Goal: Communication & Community: Answer question/provide support

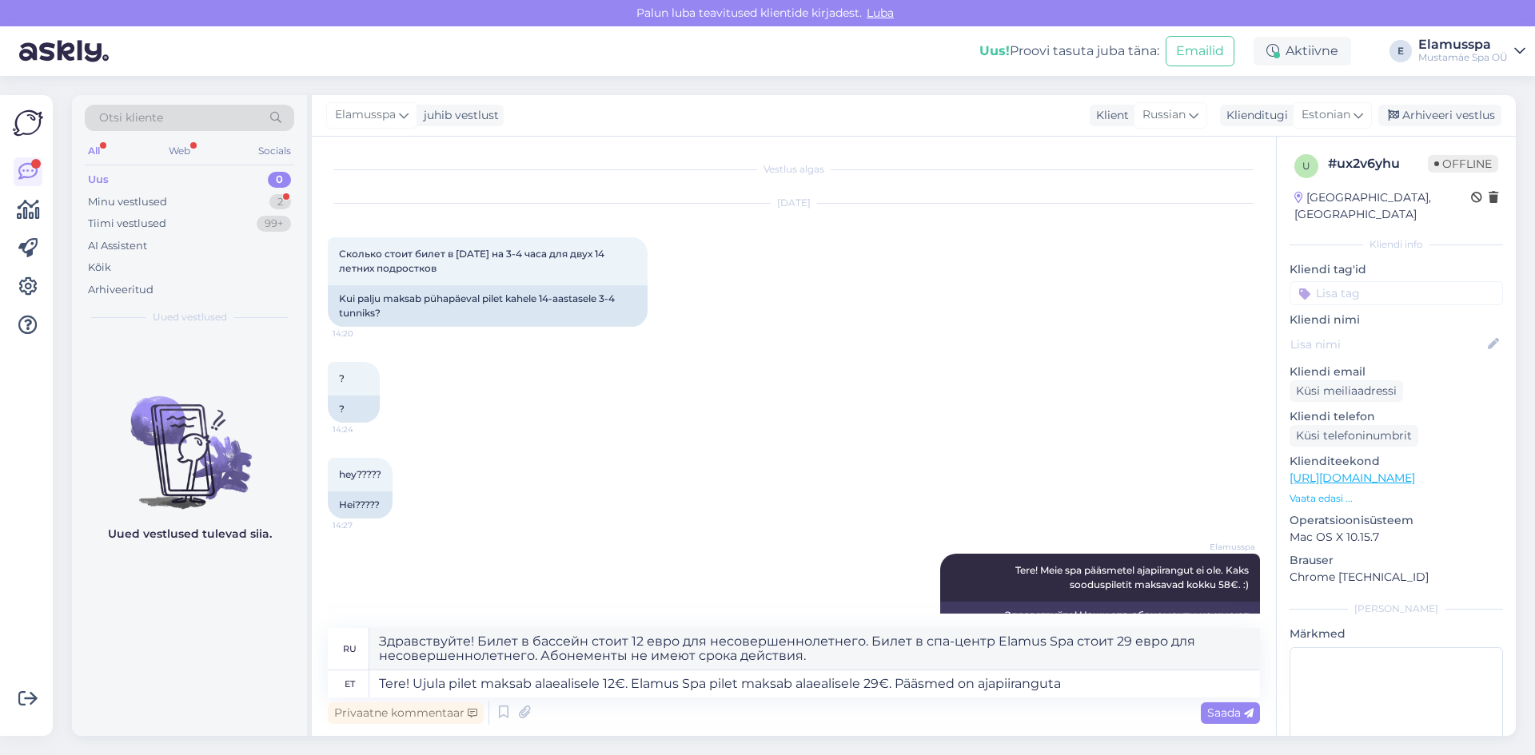
scroll to position [62, 0]
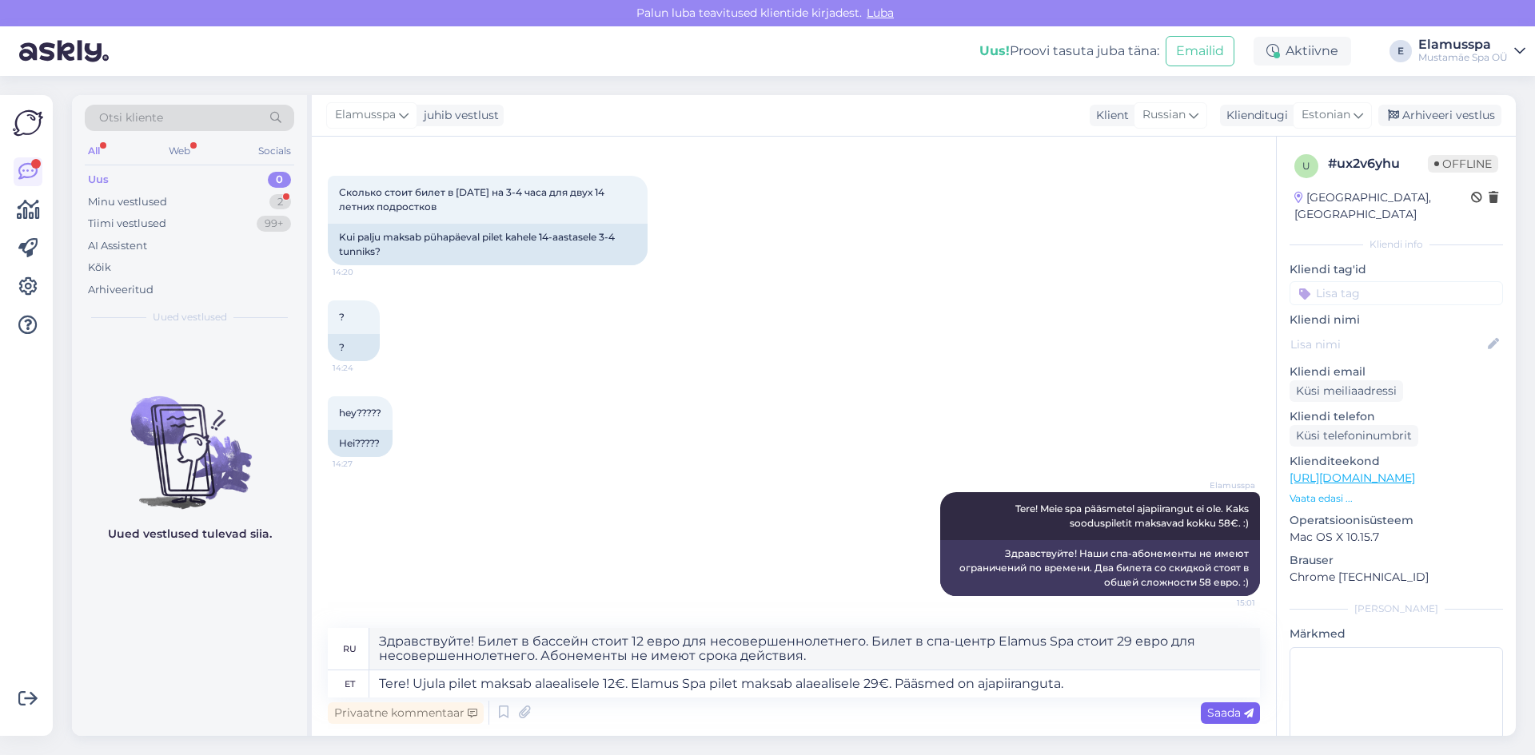
type textarea "Tere! Ujula pilet maksab alaealisele 12€. Elamus Spa pilet maksab alaealisele 2…"
click at [1240, 717] on span "Saada" at bounding box center [1230, 713] width 46 height 14
click at [1218, 719] on span "Saada" at bounding box center [1230, 713] width 46 height 14
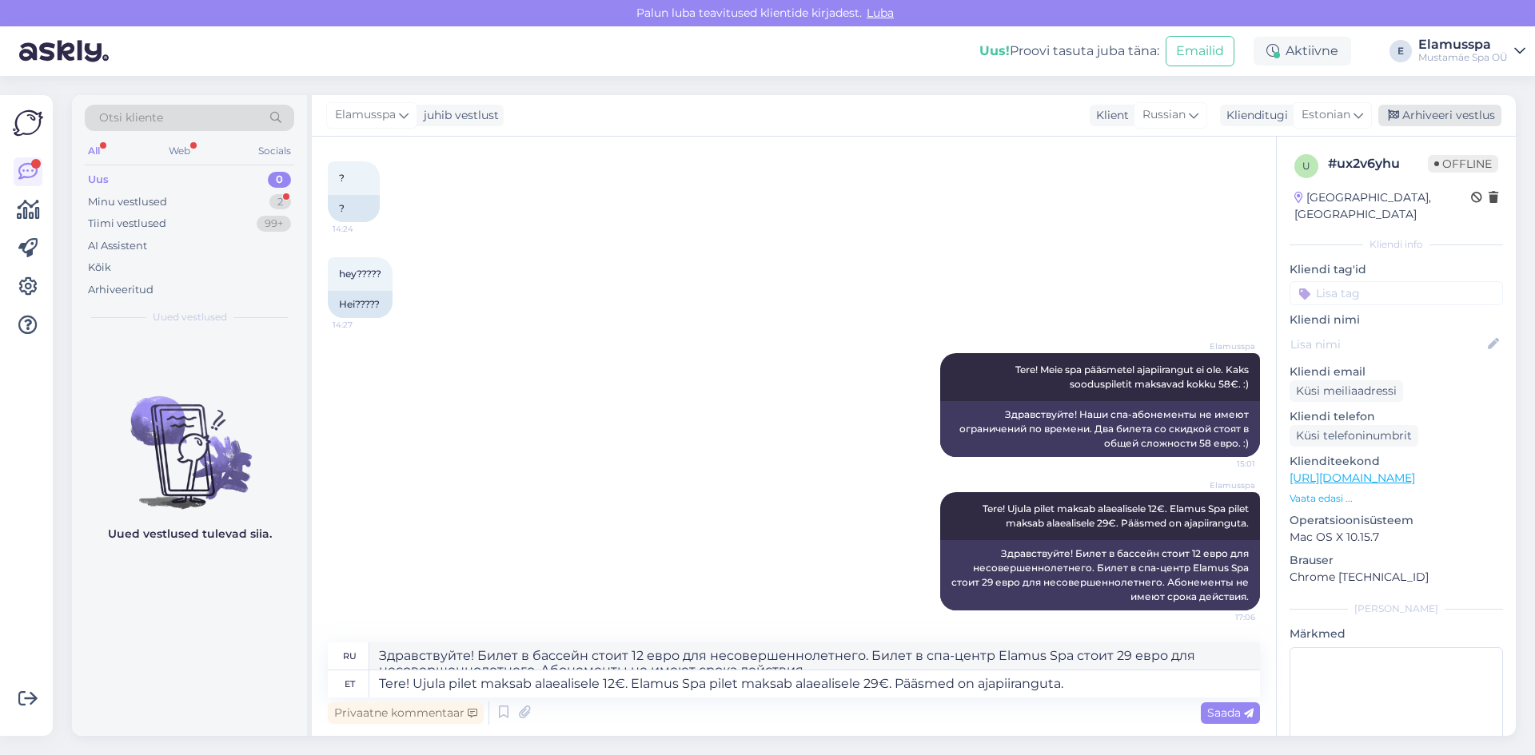
click at [1439, 117] on div "Arhiveeri vestlus" at bounding box center [1439, 116] width 123 height 22
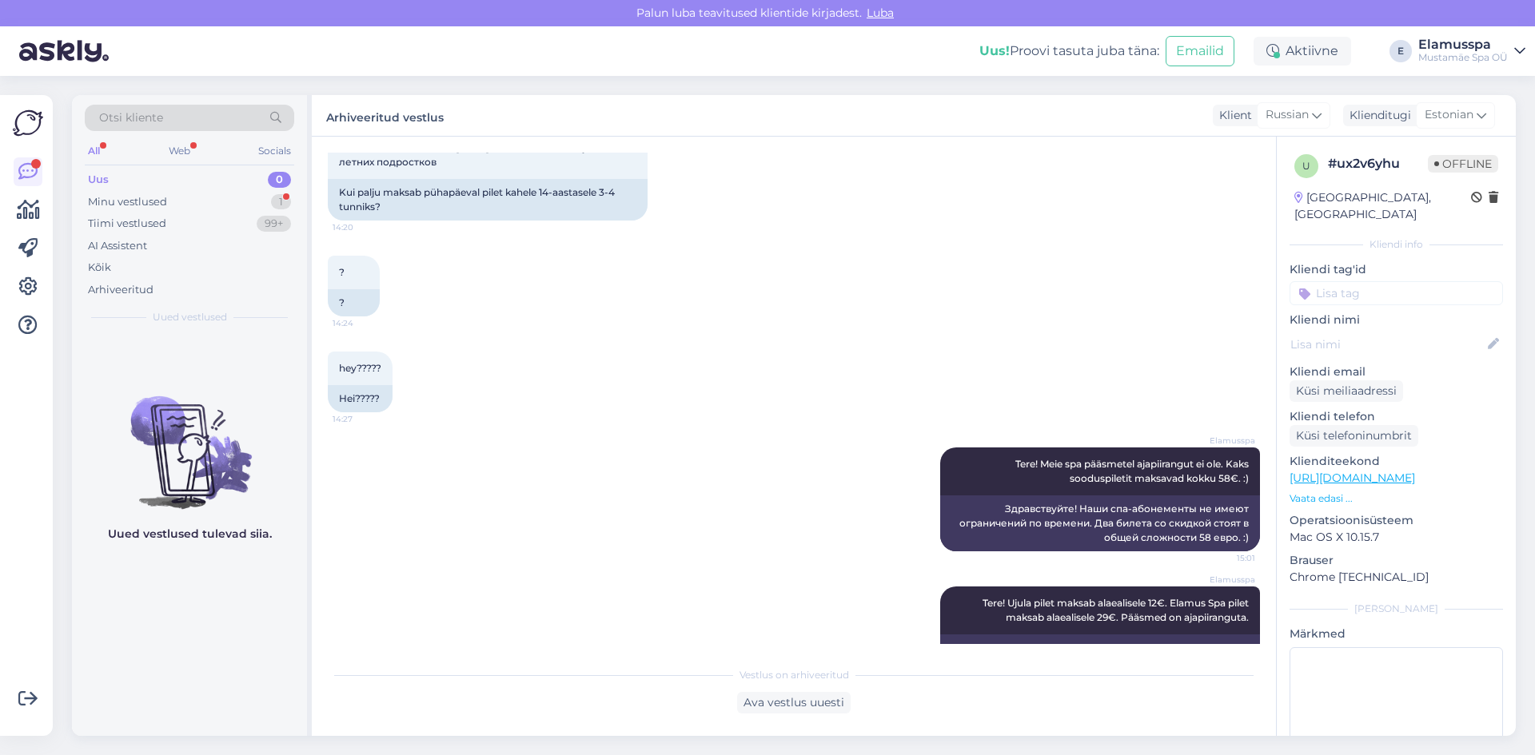
scroll to position [0, 0]
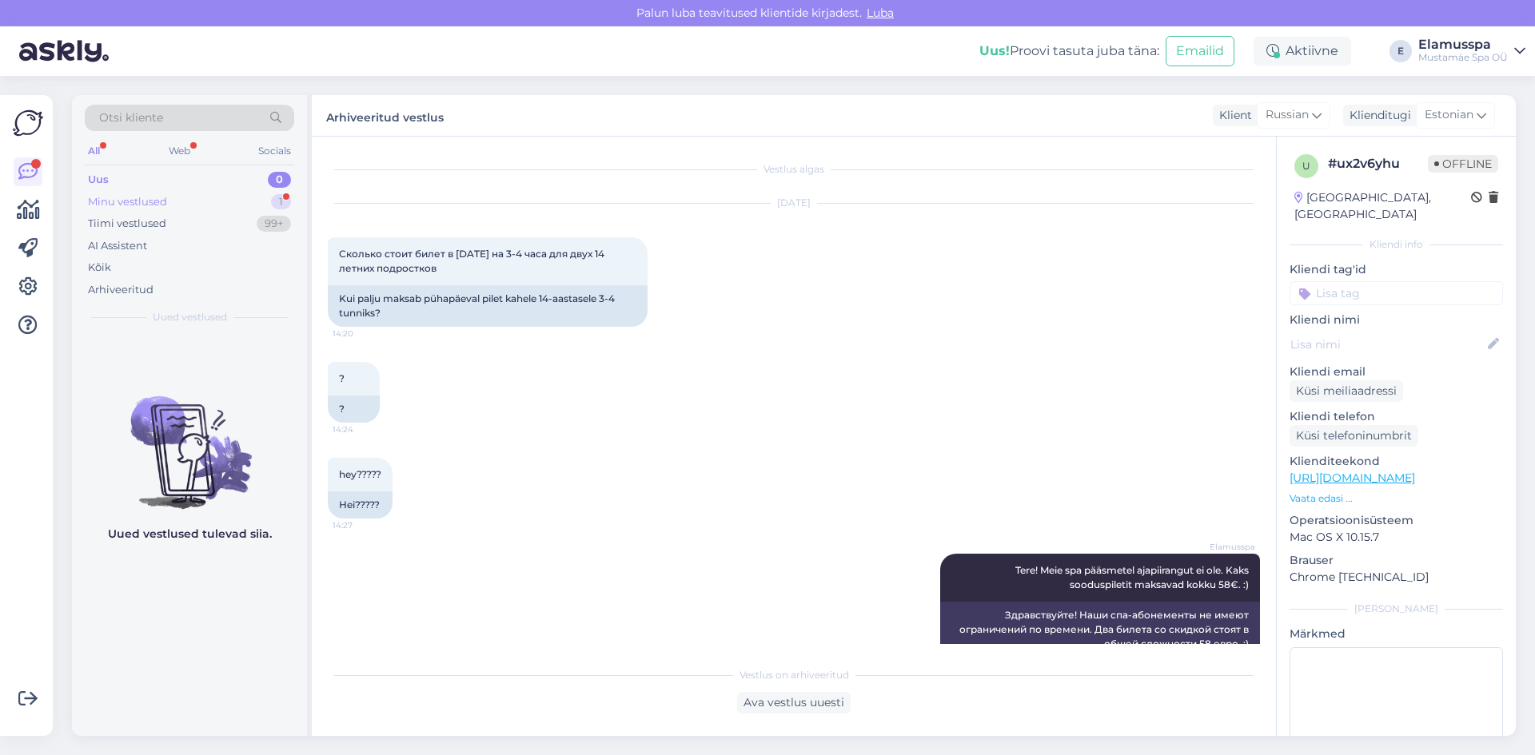
click at [214, 201] on div "Minu vestlused 1" at bounding box center [189, 202] width 209 height 22
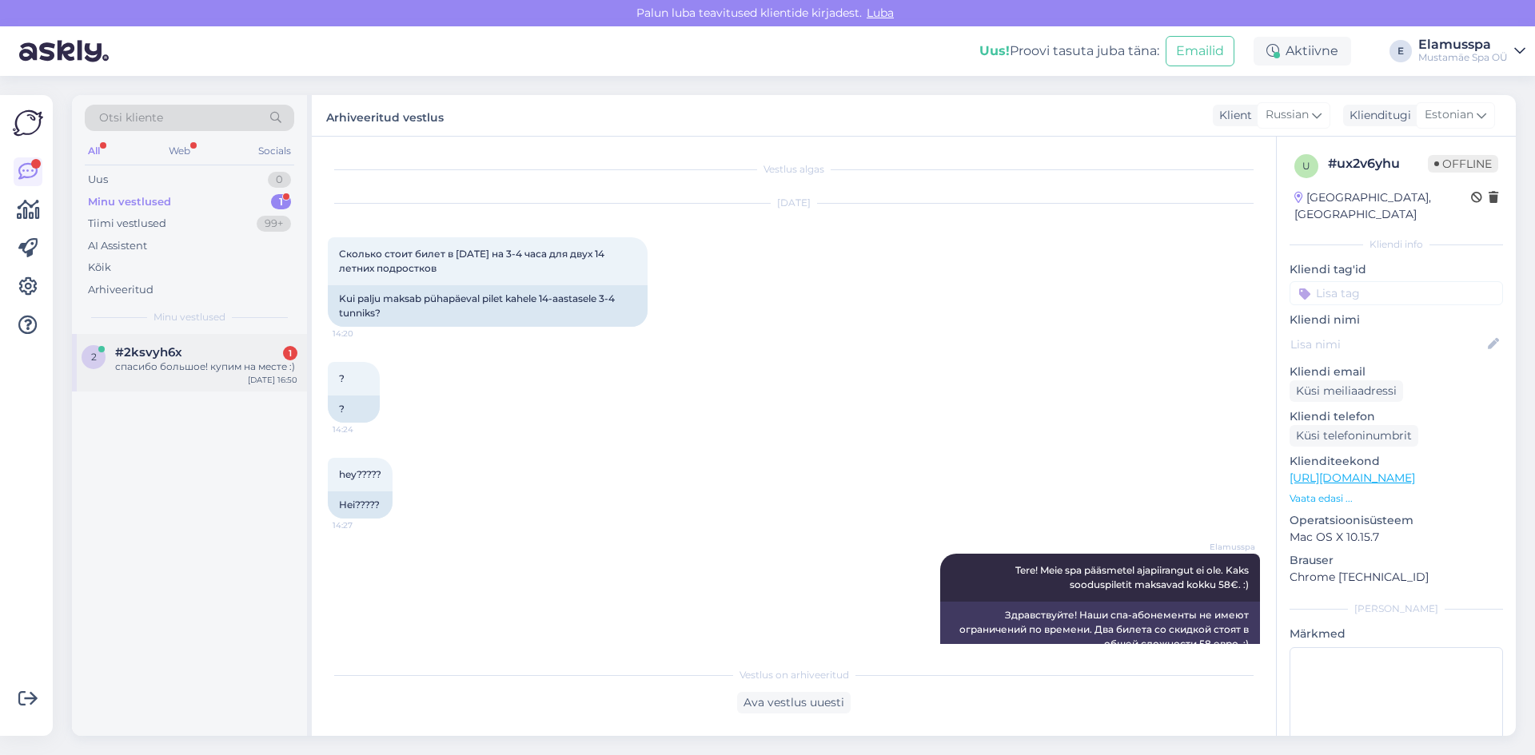
click at [213, 343] on div "2 #2ksvyh6x 1 спасибо большое! купим на месте :) [DATE] 16:50" at bounding box center [189, 363] width 235 height 58
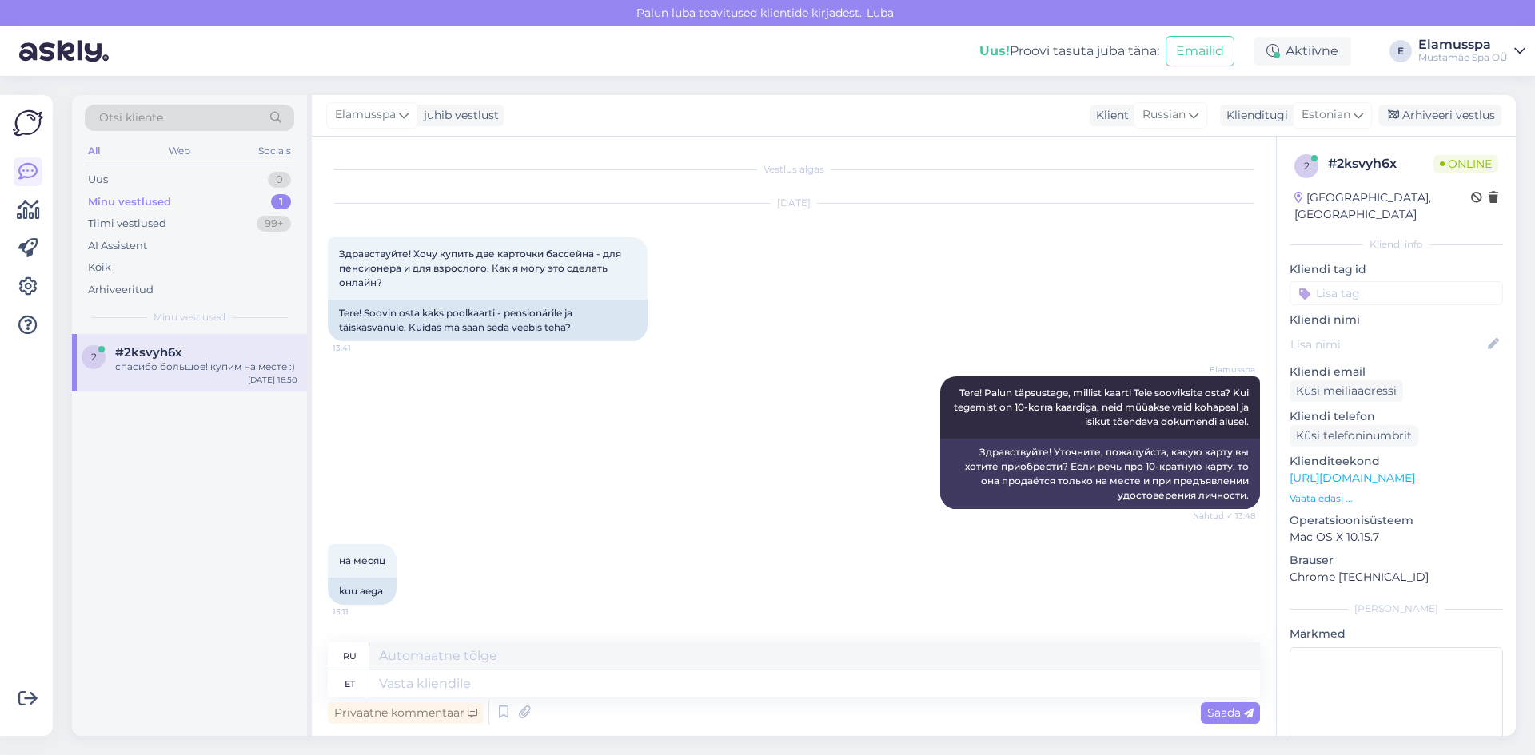
scroll to position [397, 0]
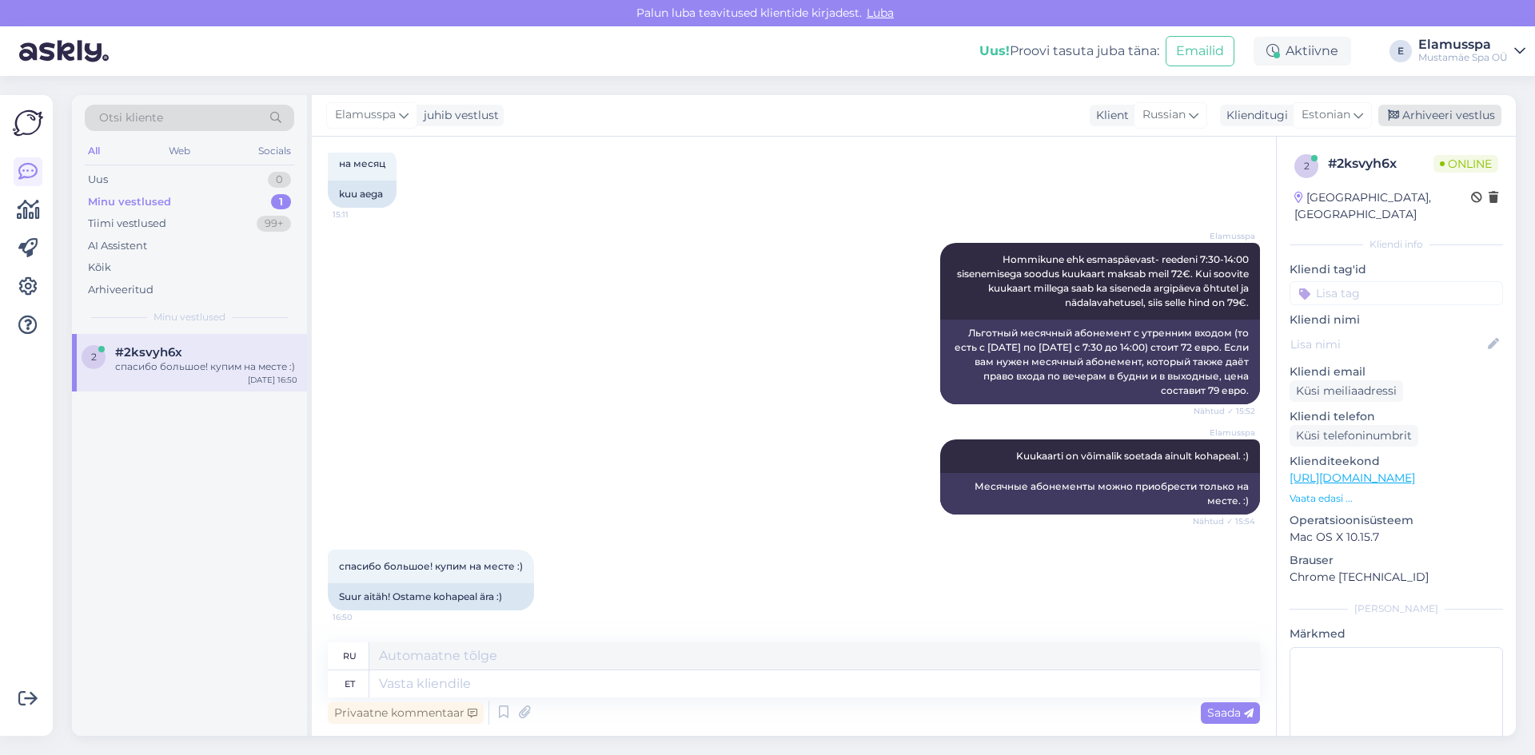
click at [1423, 121] on div "Arhiveeri vestlus" at bounding box center [1439, 116] width 123 height 22
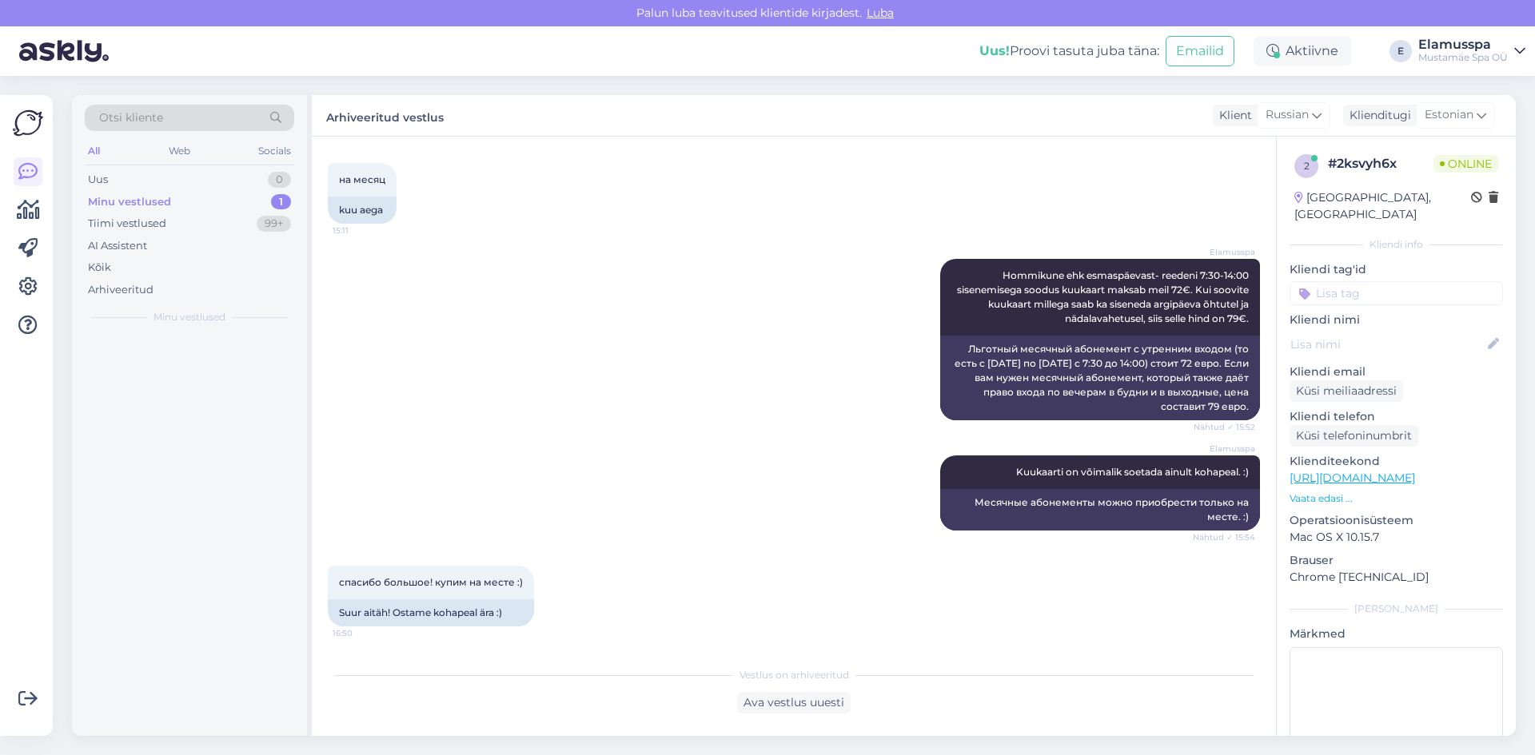
scroll to position [381, 0]
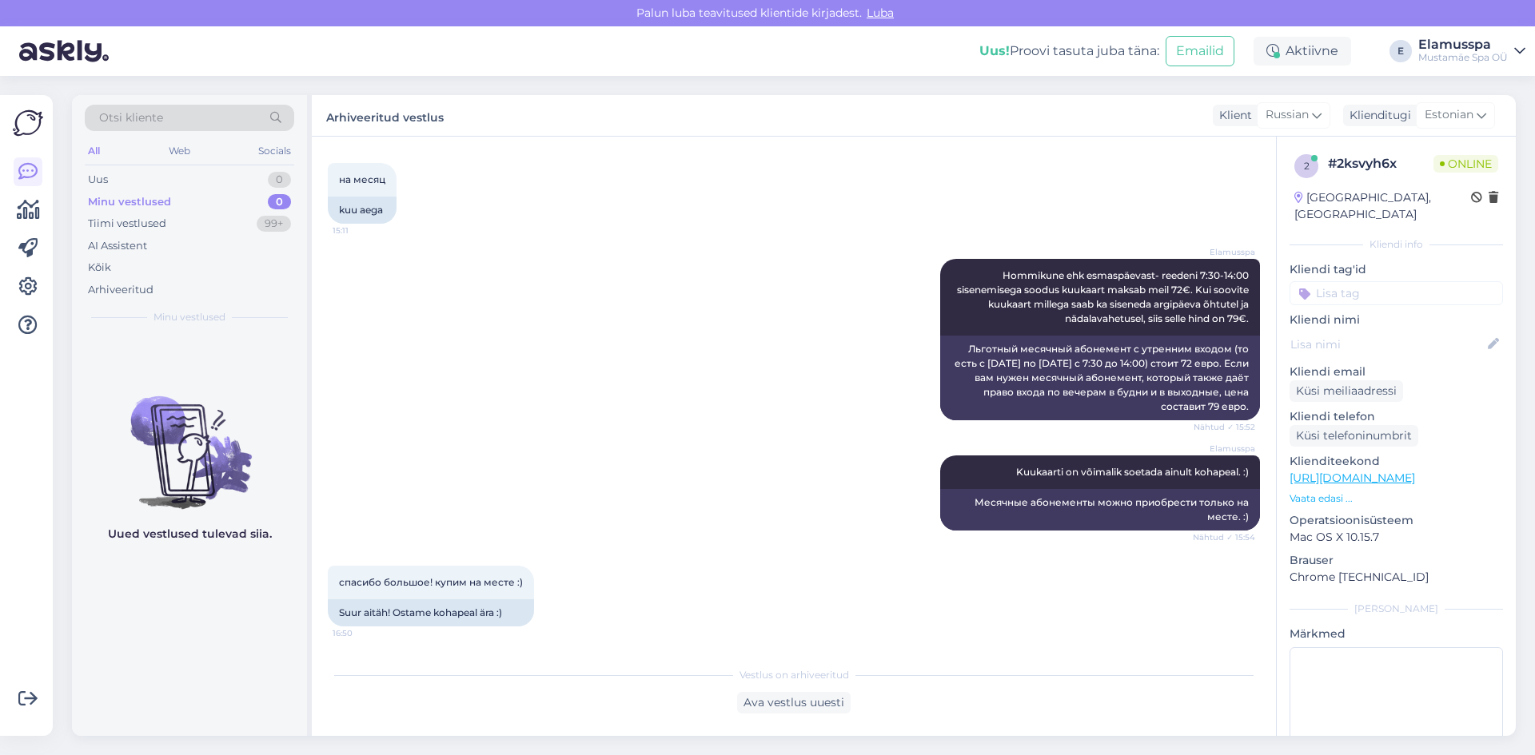
click at [581, 424] on div "Elamusspa Hommikune ehk esmaspäevast- reedeni 7:30-14:00 sisenemisega soodus ku…" at bounding box center [794, 339] width 932 height 197
click at [273, 185] on div "1" at bounding box center [281, 180] width 20 height 16
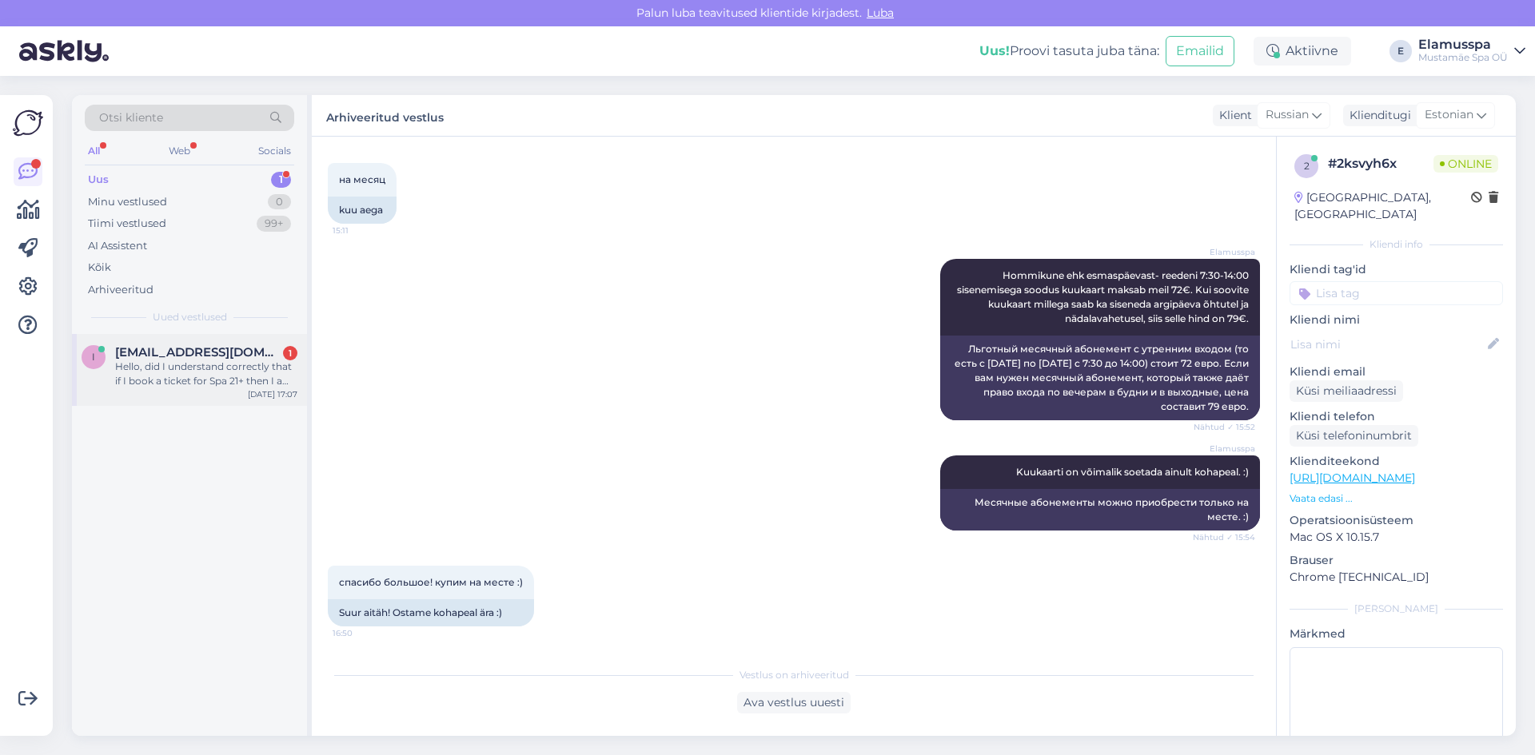
click at [221, 369] on div "Hello, did I understand correctly that if I book a ticket for Spa 21+ then I am…" at bounding box center [206, 374] width 182 height 29
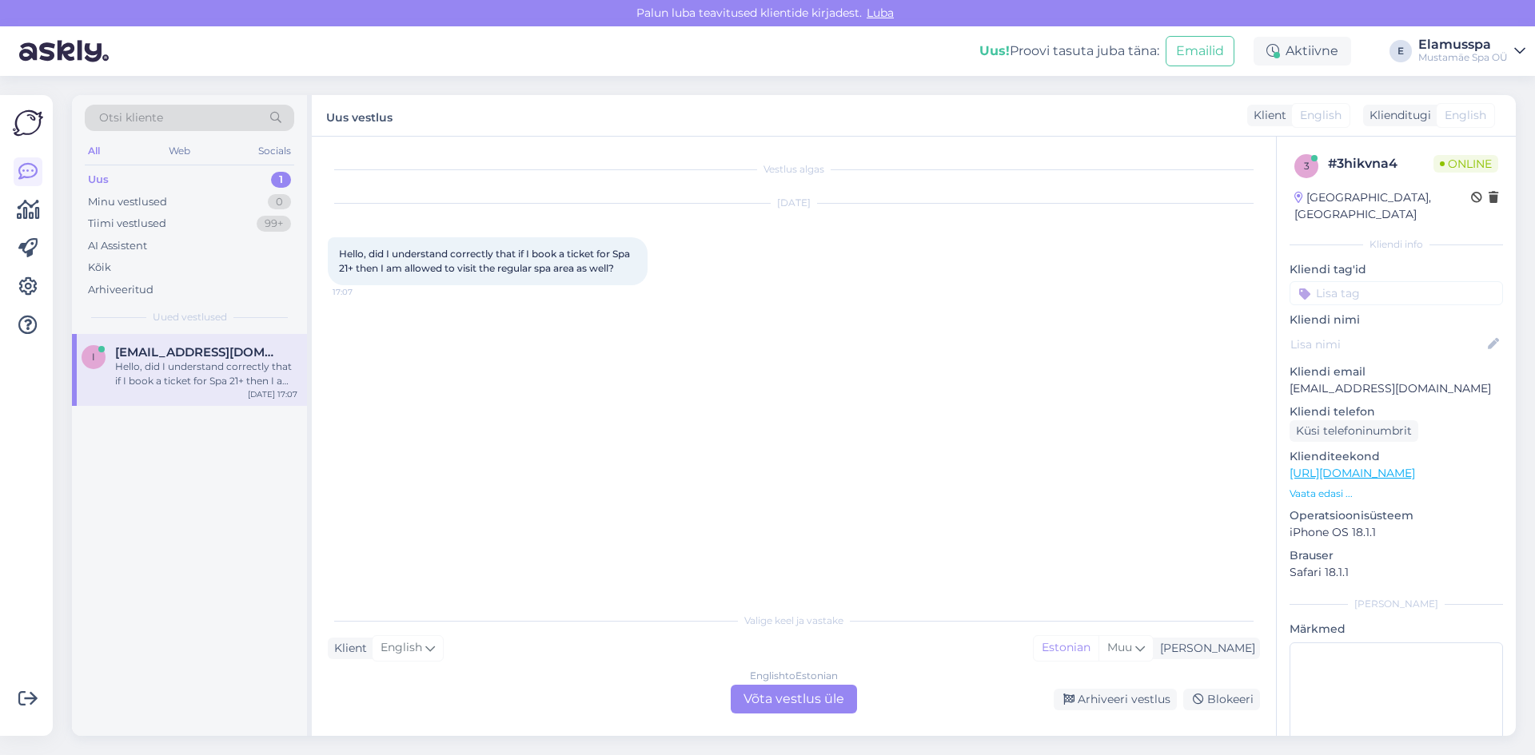
click at [753, 702] on div "English to Estonian Võta vestlus üle" at bounding box center [793, 699] width 126 height 29
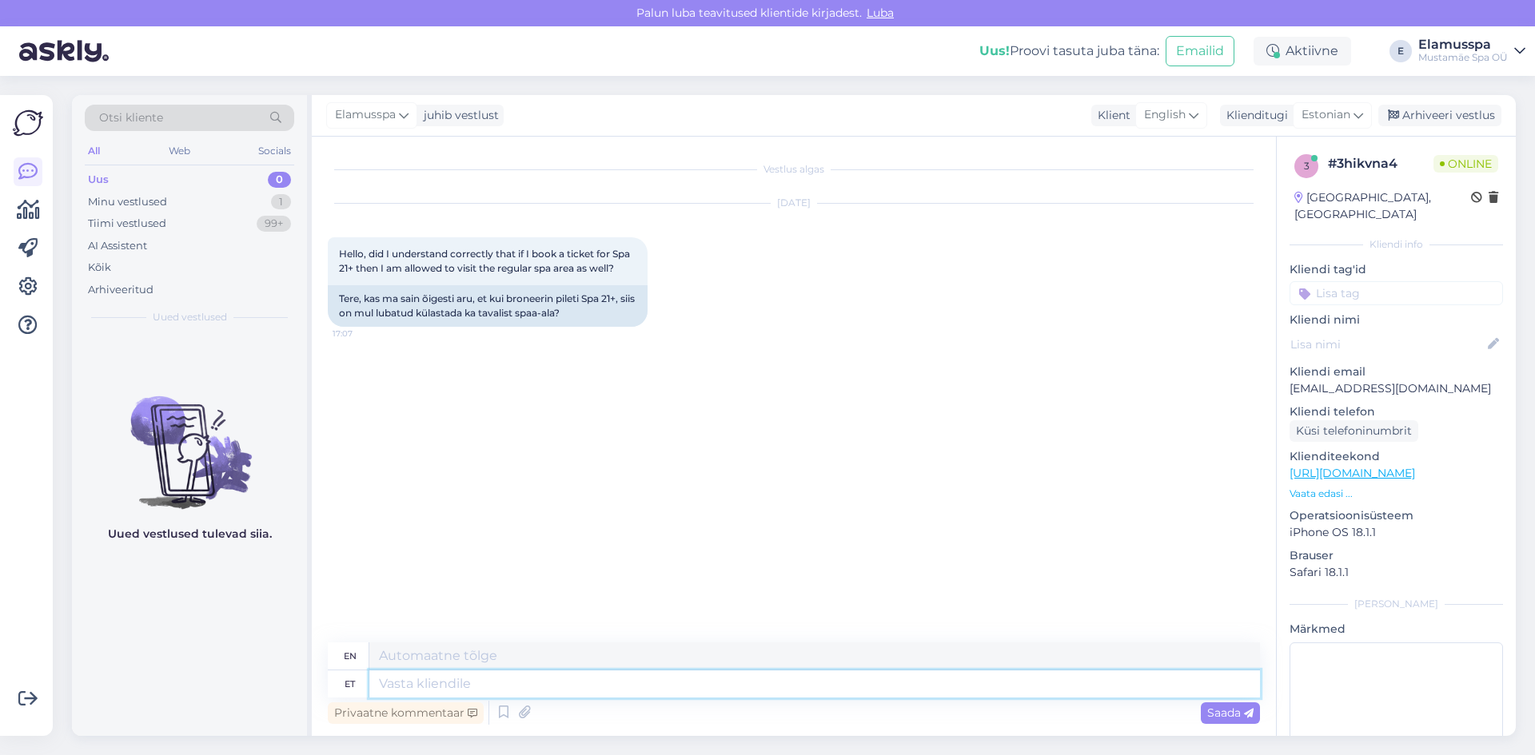
click at [557, 678] on textarea at bounding box center [814, 684] width 890 height 27
type textarea "Hello, y"
type textarea "Hello,"
type textarea "Hello, yes"
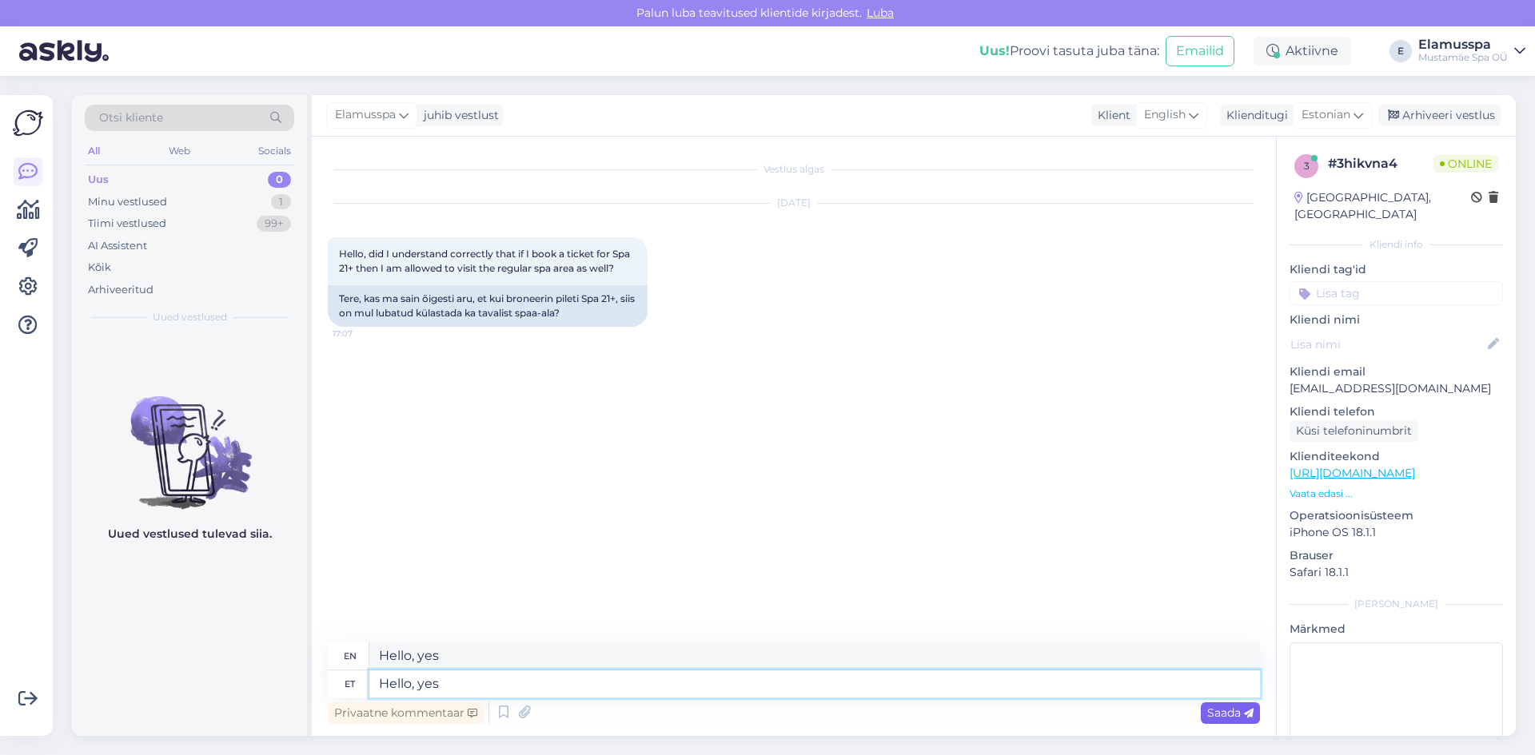
type textarea "Hello, yes"
click at [1251, 715] on icon at bounding box center [1249, 714] width 10 height 10
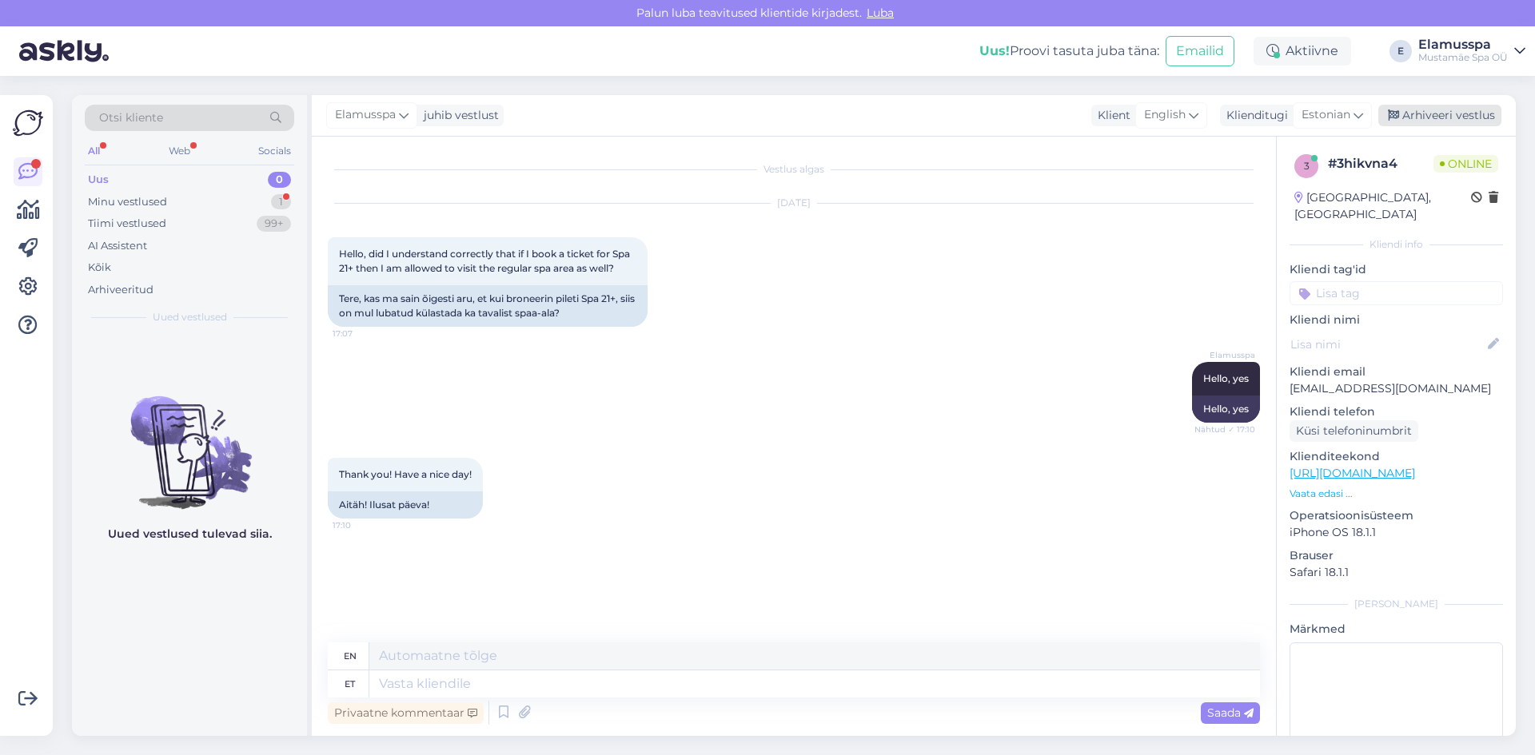
click at [1424, 113] on div "Arhiveeri vestlus" at bounding box center [1439, 116] width 123 height 22
